Goal: Navigation & Orientation: Go to known website

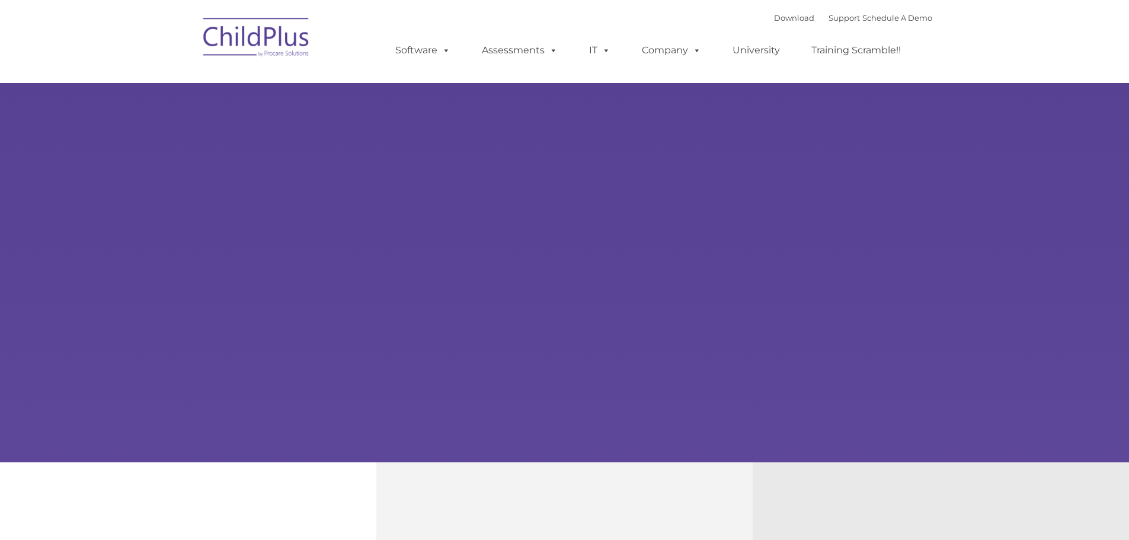
select select "MEDIUM"
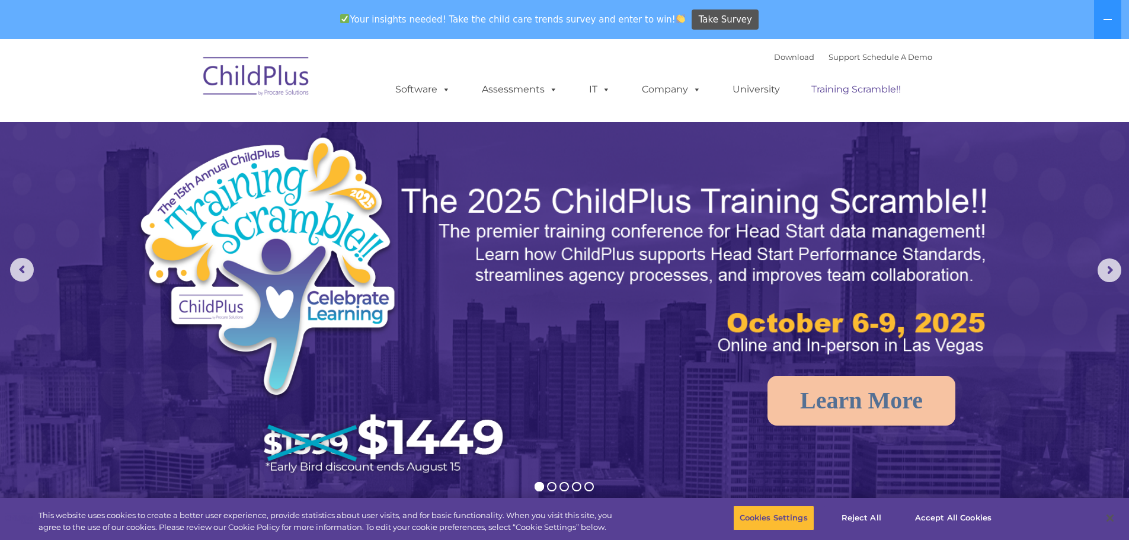
click at [837, 88] on link "Training Scramble!!" at bounding box center [856, 90] width 113 height 24
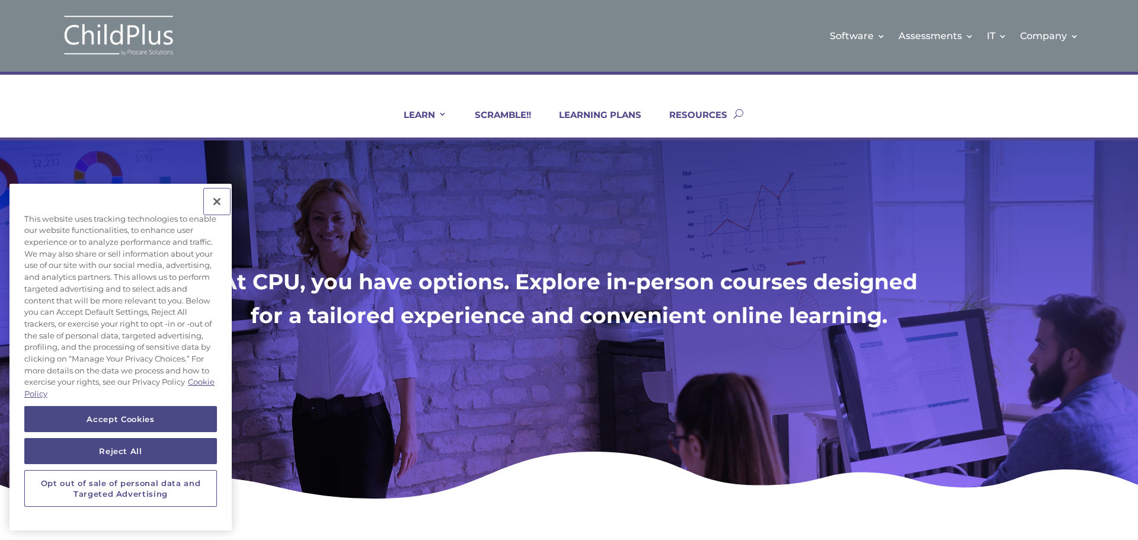
click at [218, 198] on button "Close" at bounding box center [217, 202] width 26 height 26
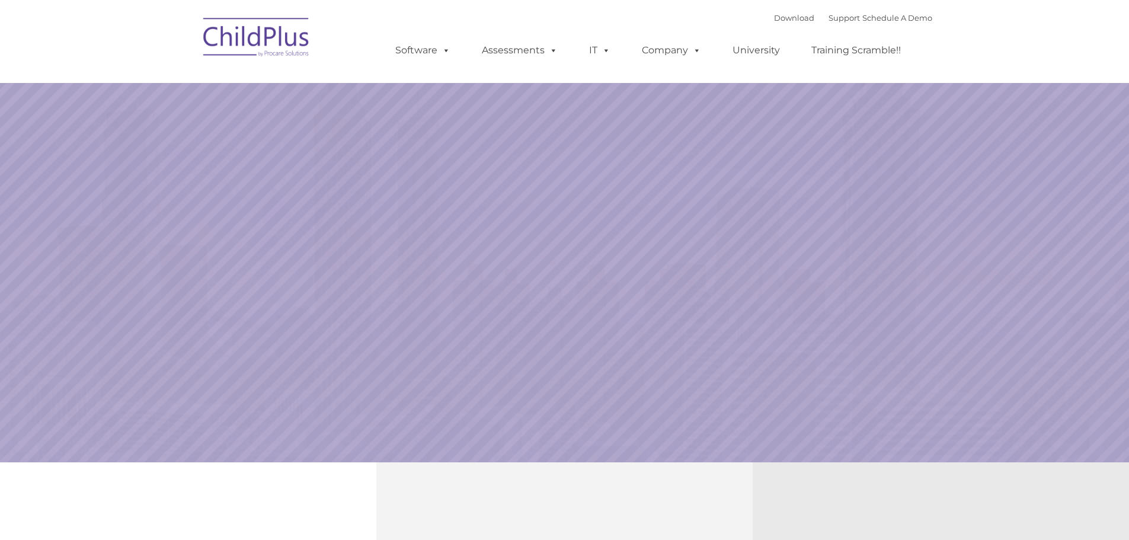
select select "MEDIUM"
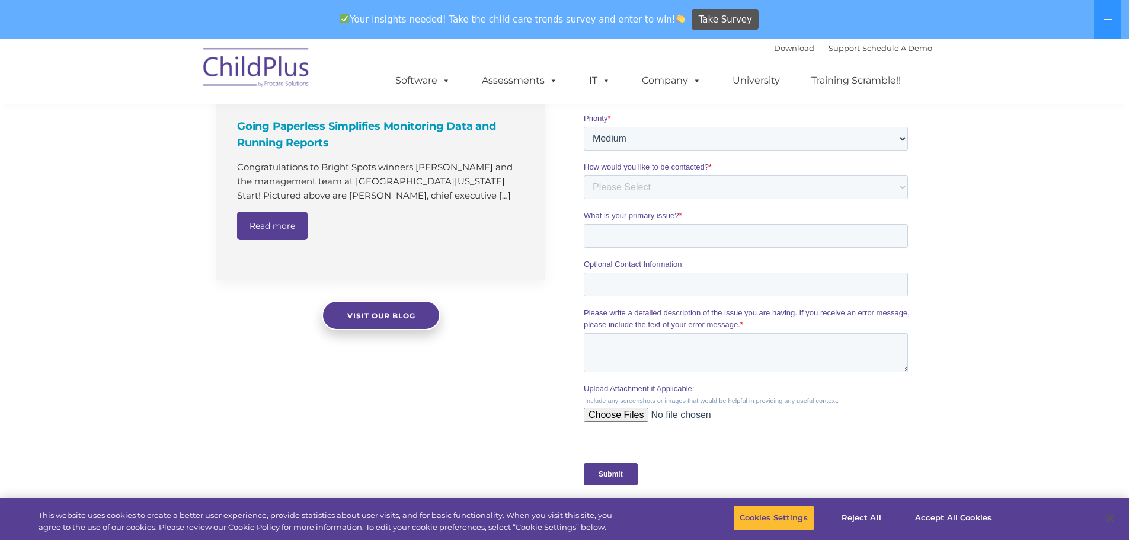
scroll to position [873, 0]
